Goal: Navigation & Orientation: Find specific page/section

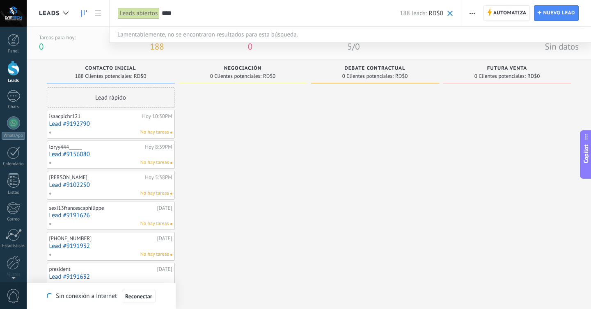
scroll to position [12, 0]
click at [16, 66] on div at bounding box center [13, 68] width 12 height 15
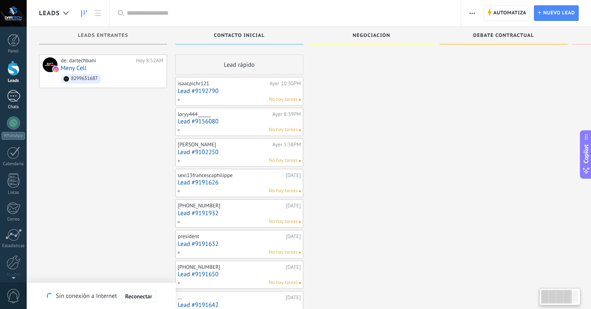
click at [16, 102] on div "1" at bounding box center [13, 96] width 13 height 12
